Goal: Task Accomplishment & Management: Use online tool/utility

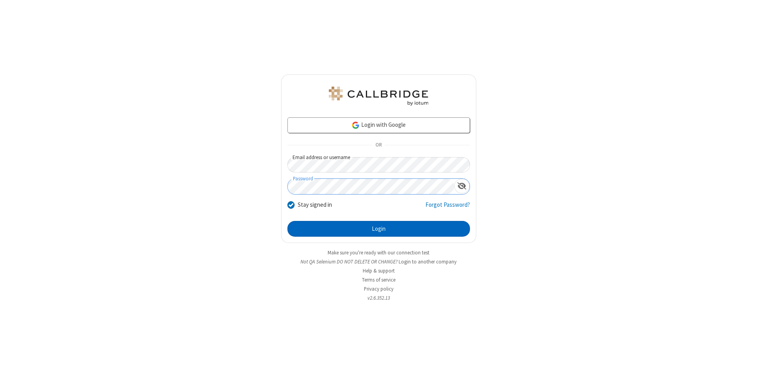
click at [378, 229] on button "Login" at bounding box center [378, 229] width 182 height 16
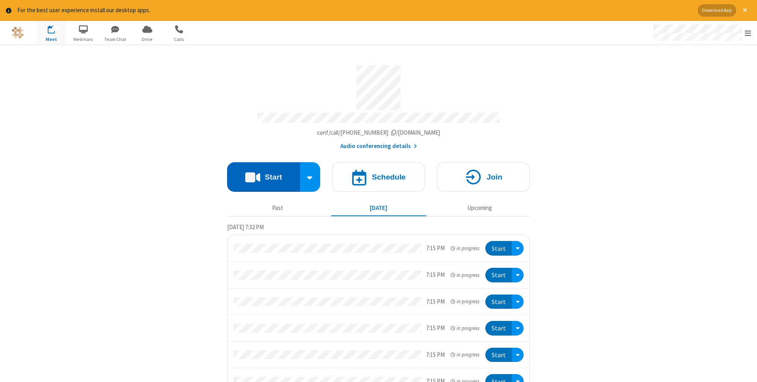
click at [263, 175] on button "Start" at bounding box center [263, 177] width 73 height 30
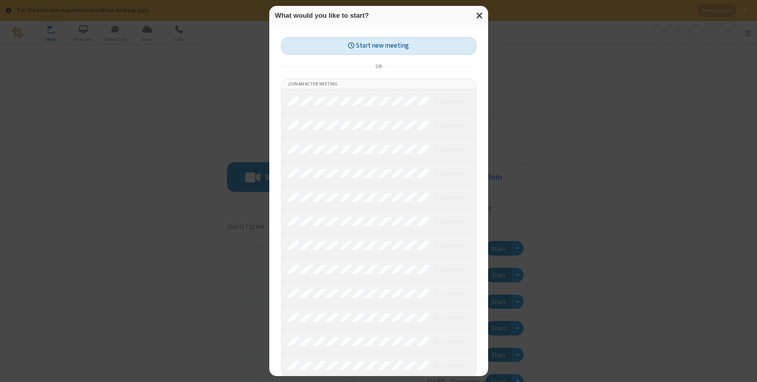
click at [378, 46] on button "Start new meeting" at bounding box center [378, 46] width 195 height 18
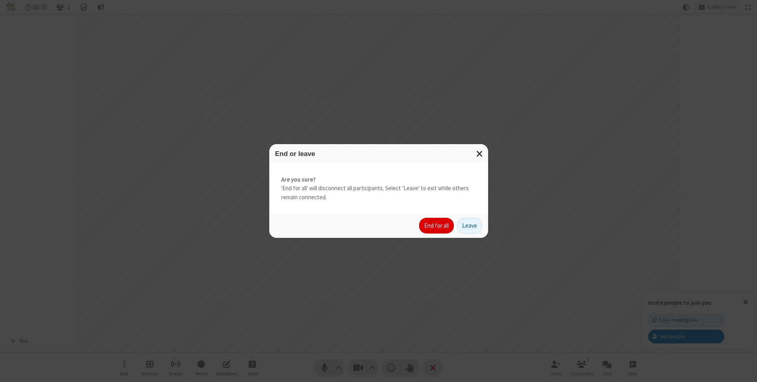
click at [437, 226] on button "End for all" at bounding box center [436, 226] width 35 height 16
